Goal: Information Seeking & Learning: Learn about a topic

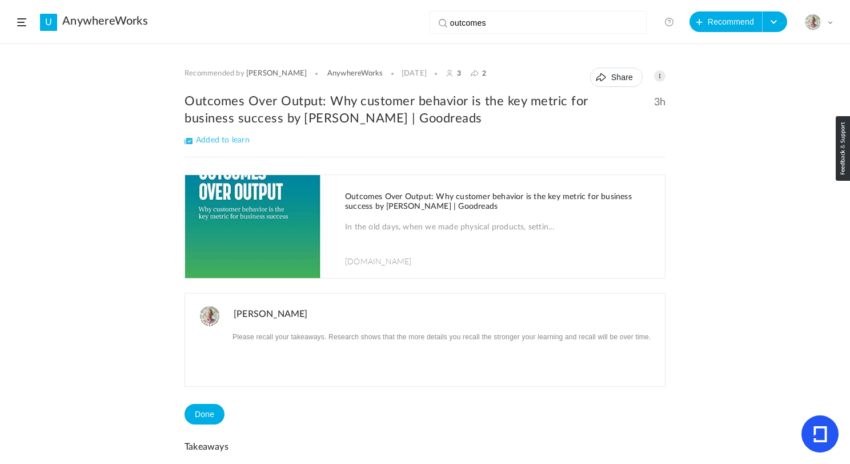
scroll to position [2109, 0]
click at [23, 19] on span at bounding box center [21, 22] width 9 height 8
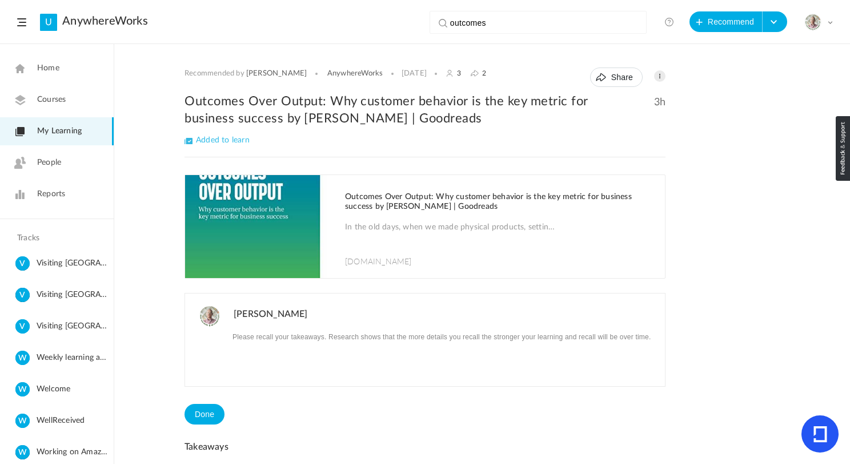
click at [52, 101] on span "Courses" at bounding box center [51, 100] width 29 height 12
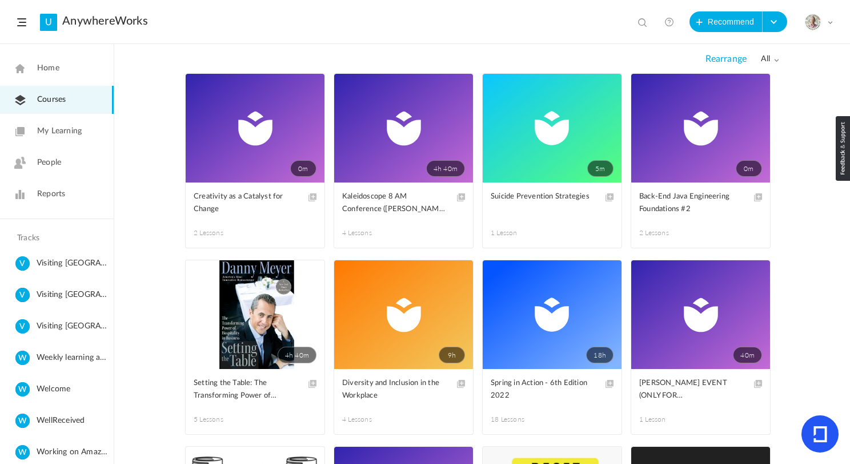
click at [57, 134] on span "My Learning" at bounding box center [59, 131] width 45 height 12
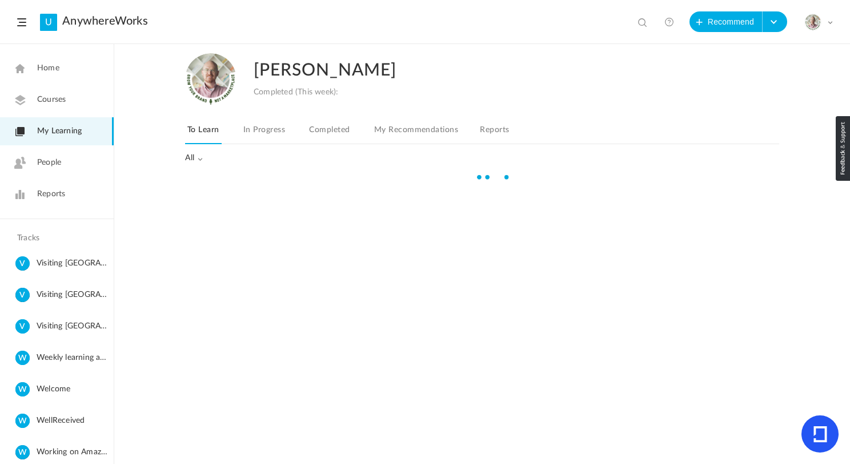
click at [321, 131] on div "[PERSON_NAME] Completed (This week): To Learn In Progress Completed My Recommen…" at bounding box center [482, 108] width 594 height 127
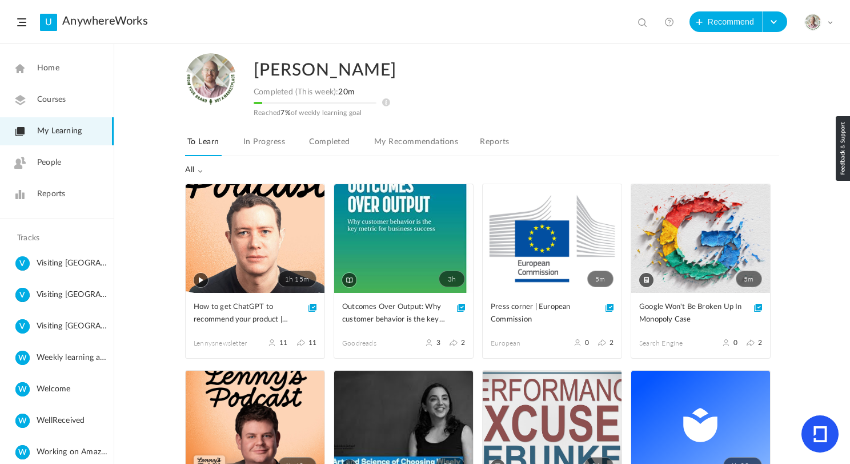
click at [337, 139] on link "Completed" at bounding box center [329, 145] width 45 height 22
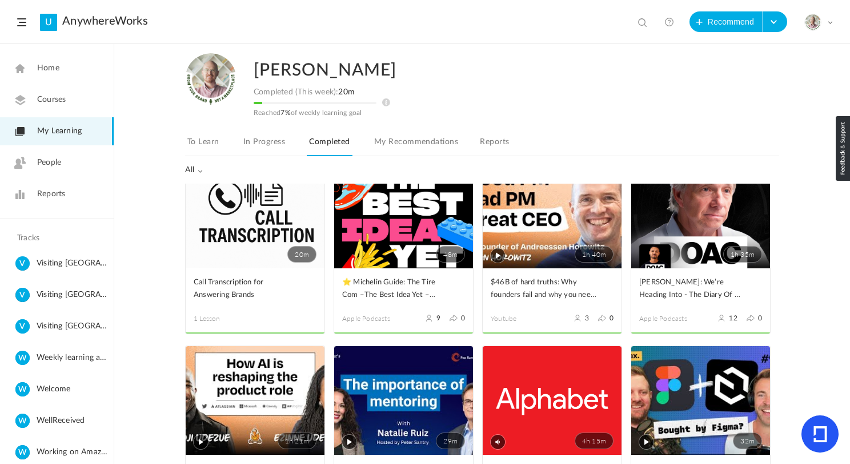
scroll to position [22, 0]
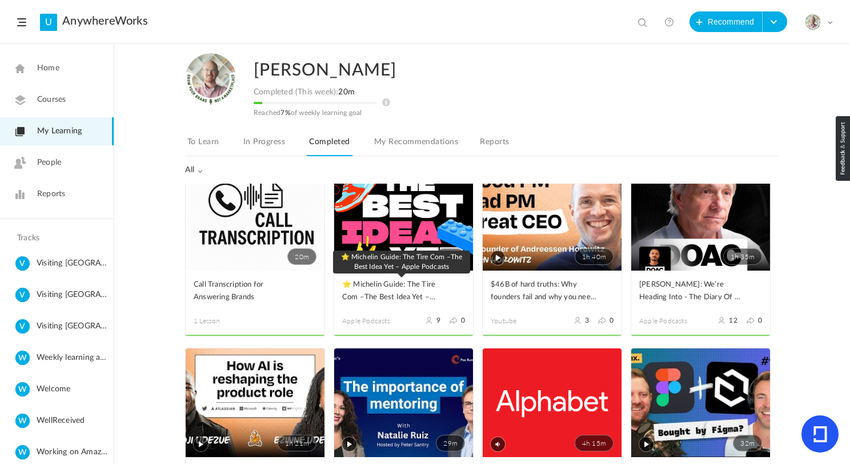
click at [376, 282] on span "⭐ Michelin Guide: The Tire Com –The Best Idea Yet – Apple Podcasts" at bounding box center [395, 290] width 106 height 25
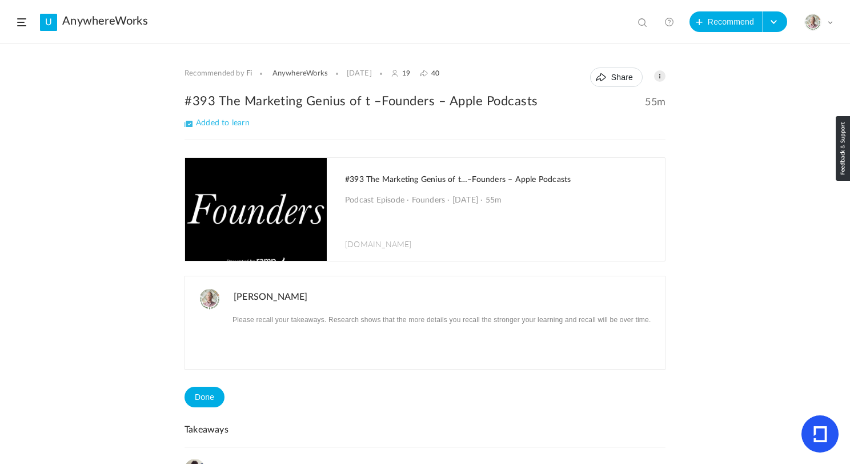
click at [401, 180] on h1 "#393 The Marketing Genius of t…–Founders – Apple Podcasts" at bounding box center [499, 180] width 309 height 10
